Goal: Navigation & Orientation: Find specific page/section

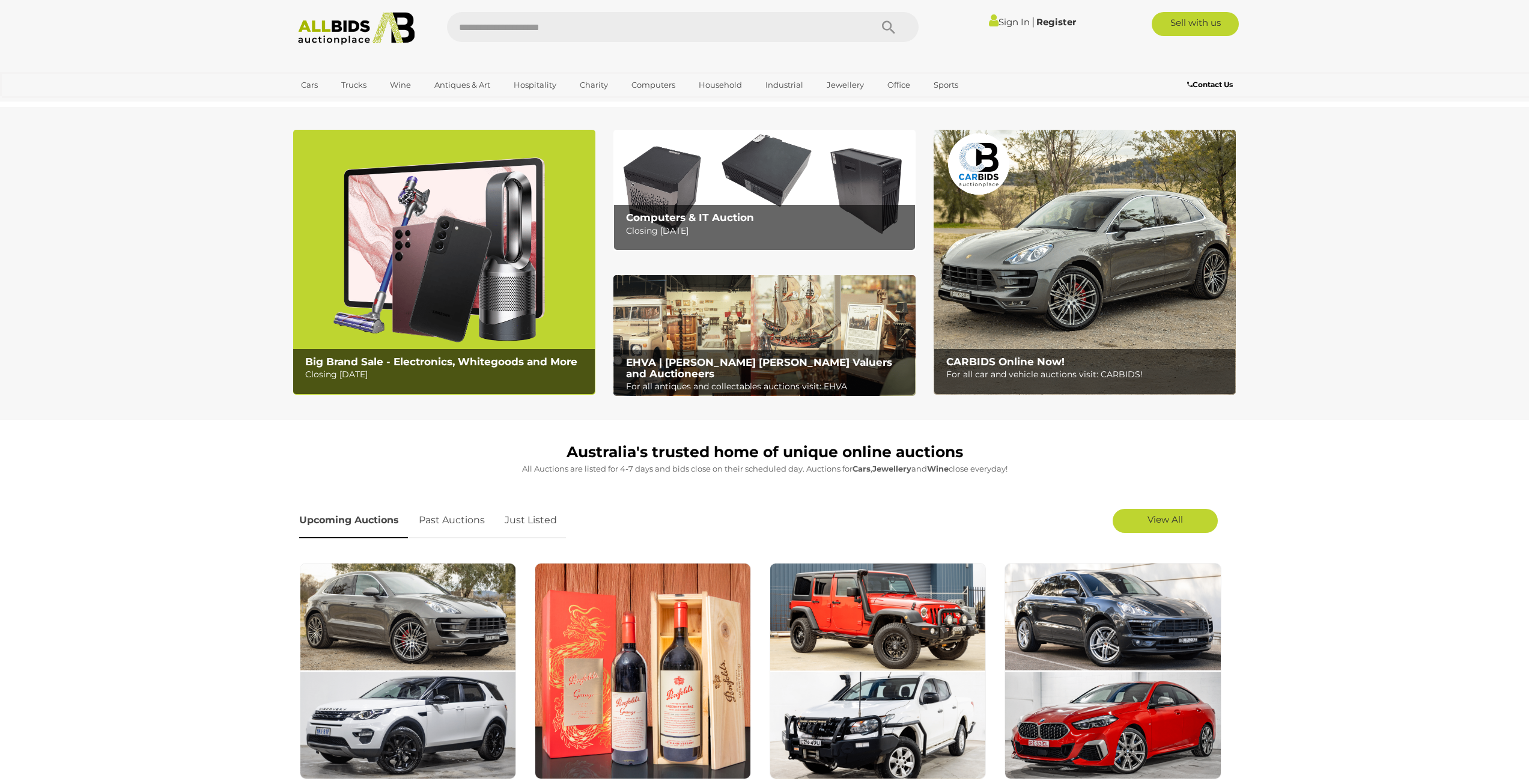
click at [782, 182] on img at bounding box center [764, 189] width 302 height 121
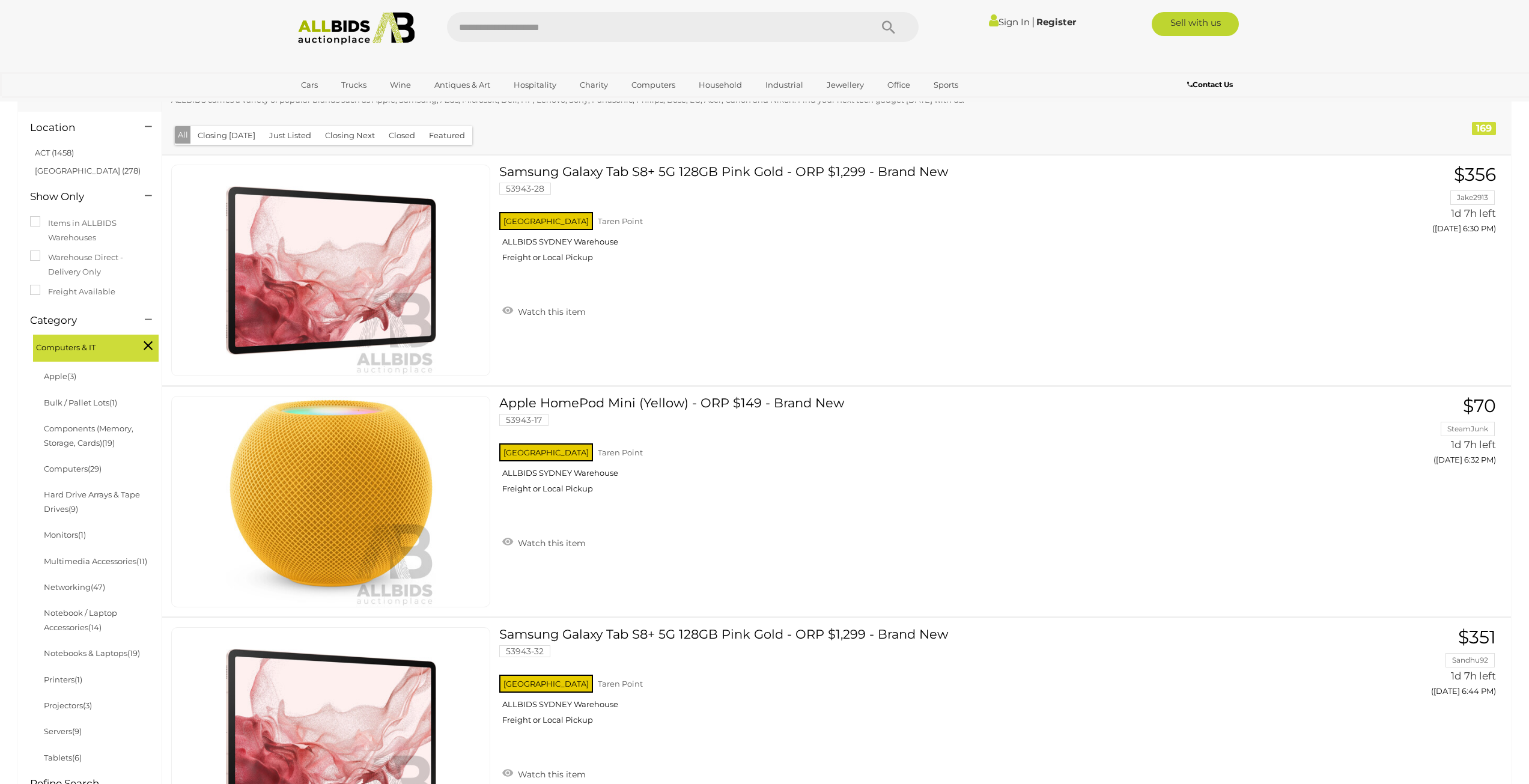
scroll to position [120, 0]
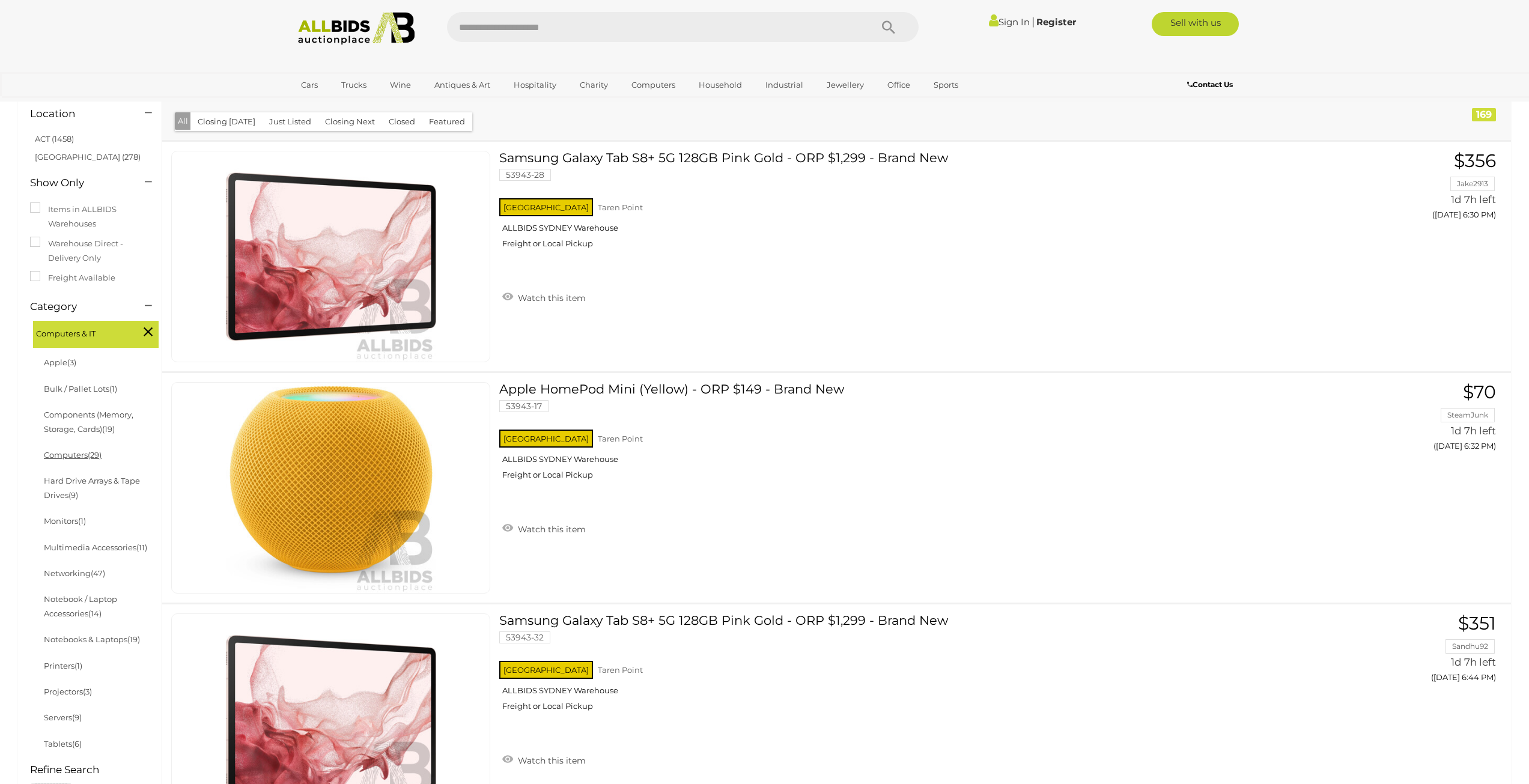
click at [81, 454] on link "Computers (29)" at bounding box center [72, 454] width 57 height 10
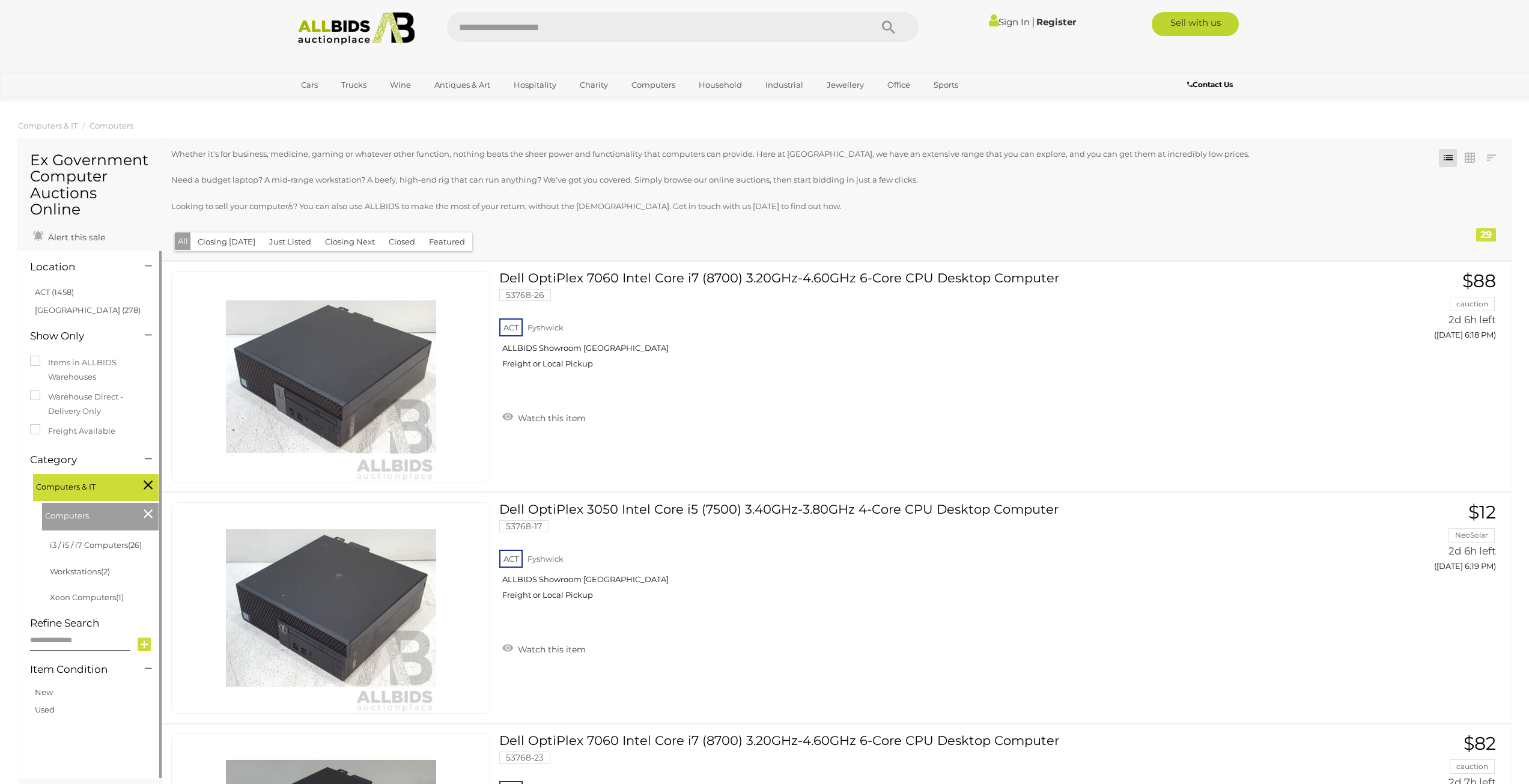
click at [65, 485] on span "Computers & IT" at bounding box center [81, 485] width 90 height 17
click at [147, 515] on icon at bounding box center [148, 513] width 9 height 16
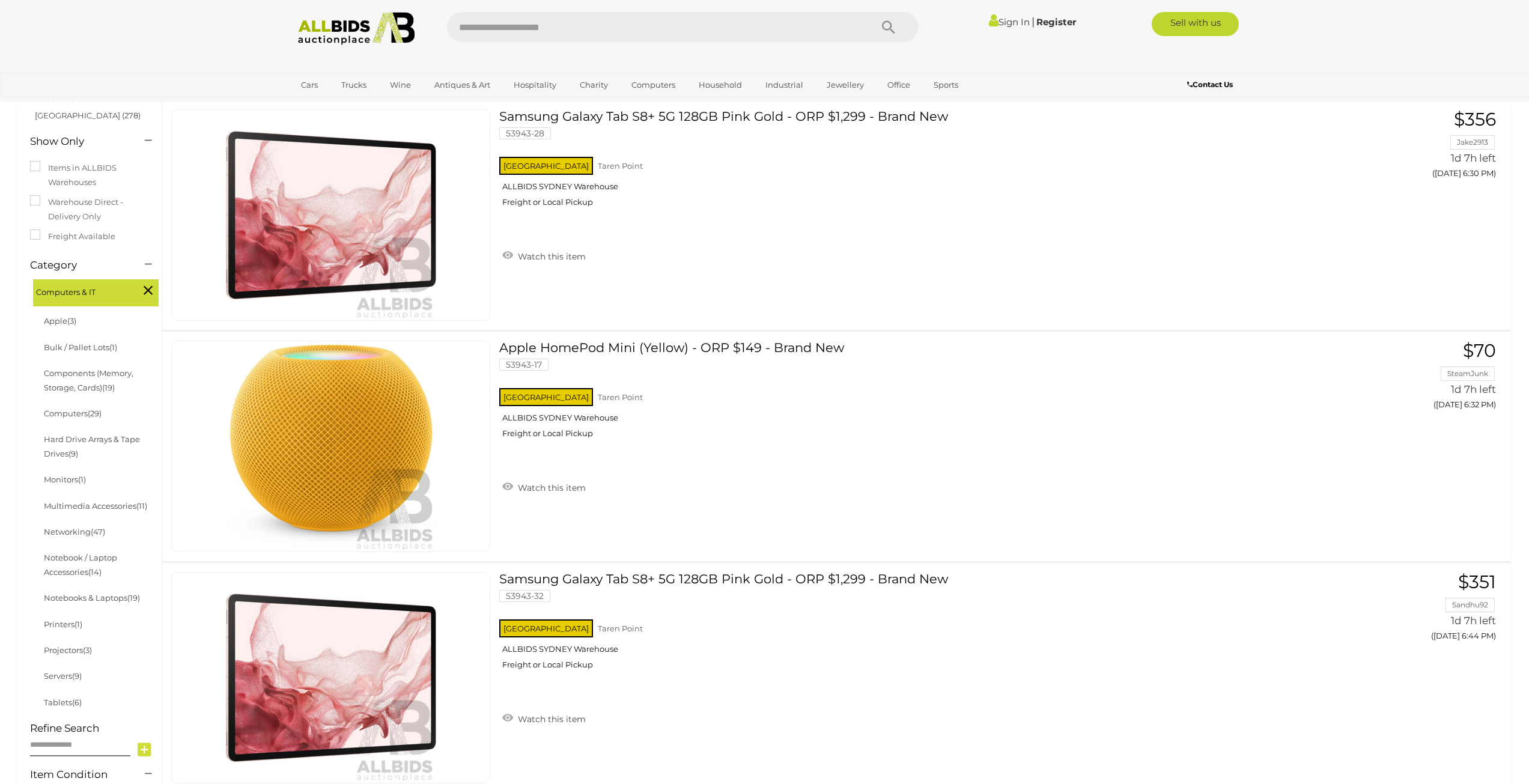
scroll to position [180, 0]
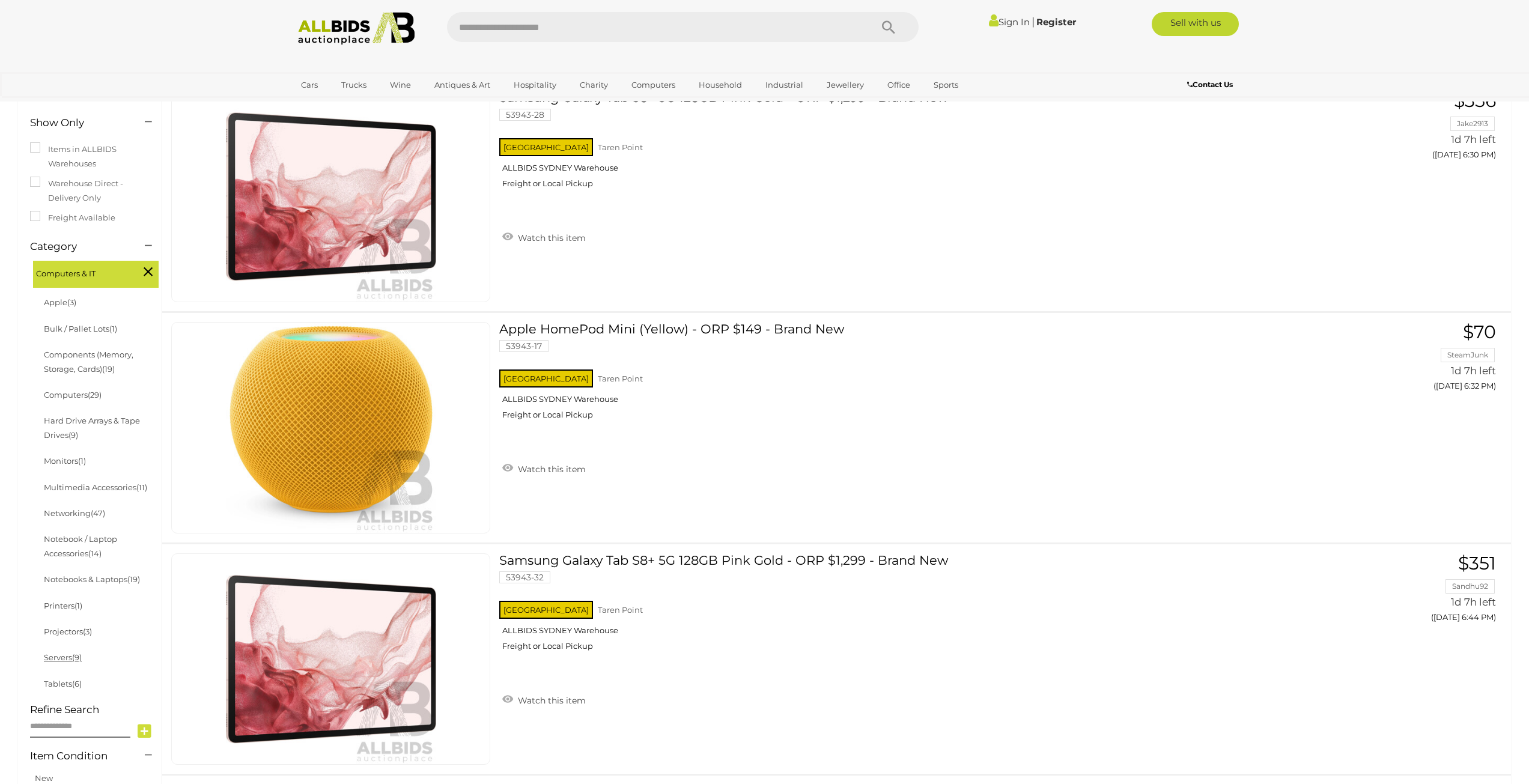
click at [66, 657] on link "Servers (9)" at bounding box center [62, 657] width 38 height 10
